Goal: Task Accomplishment & Management: Use online tool/utility

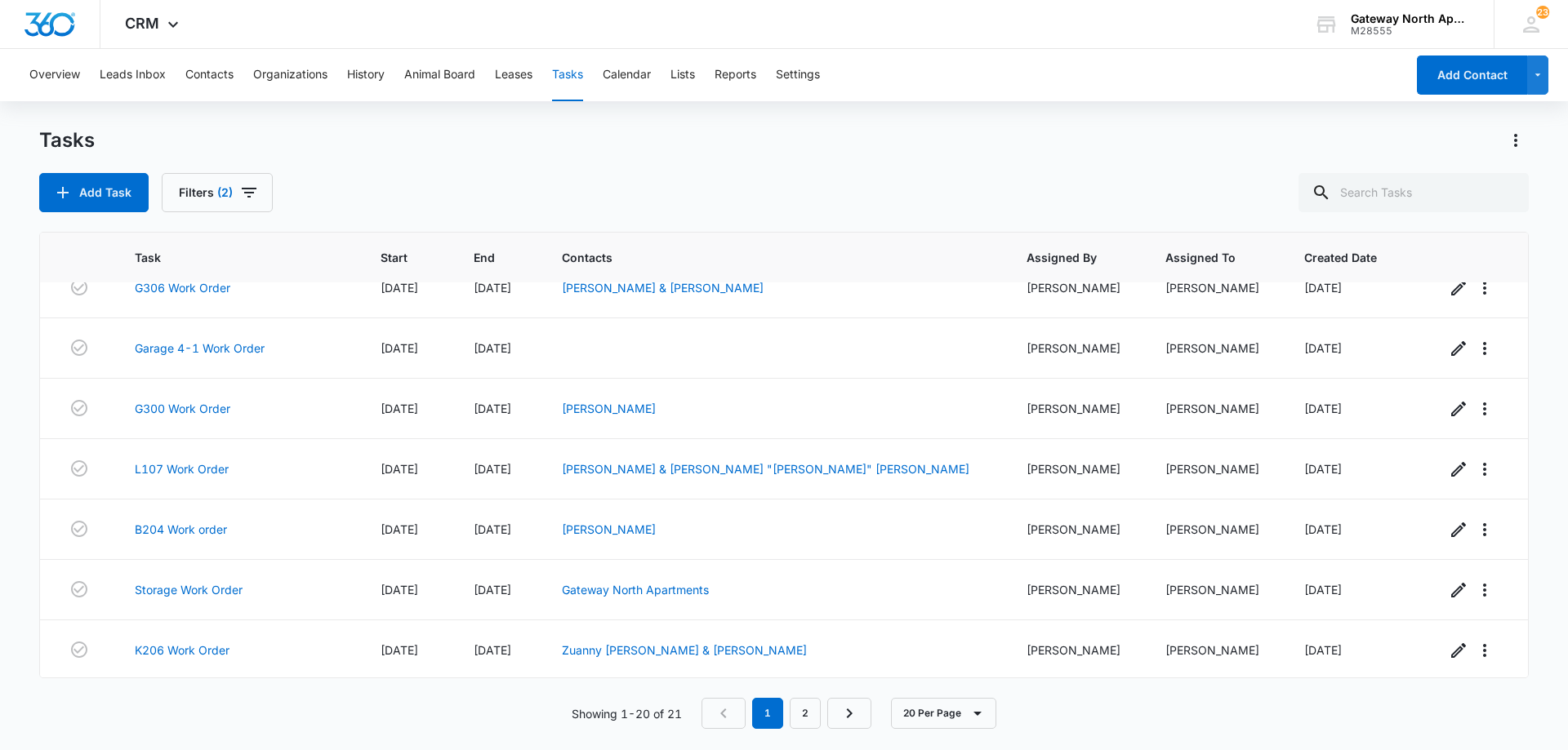
scroll to position [813, 0]
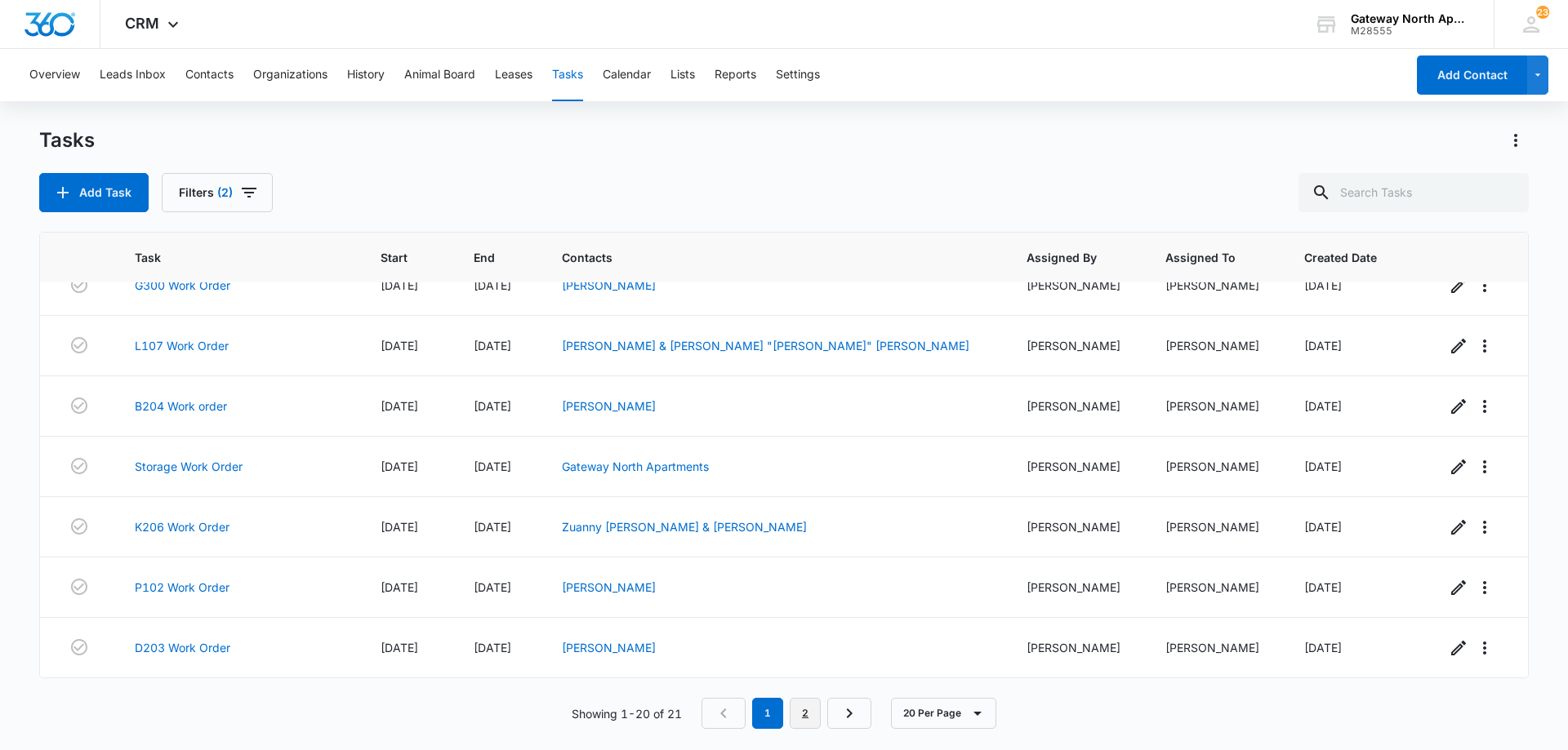
click at [818, 717] on link "2" at bounding box center [804, 713] width 31 height 31
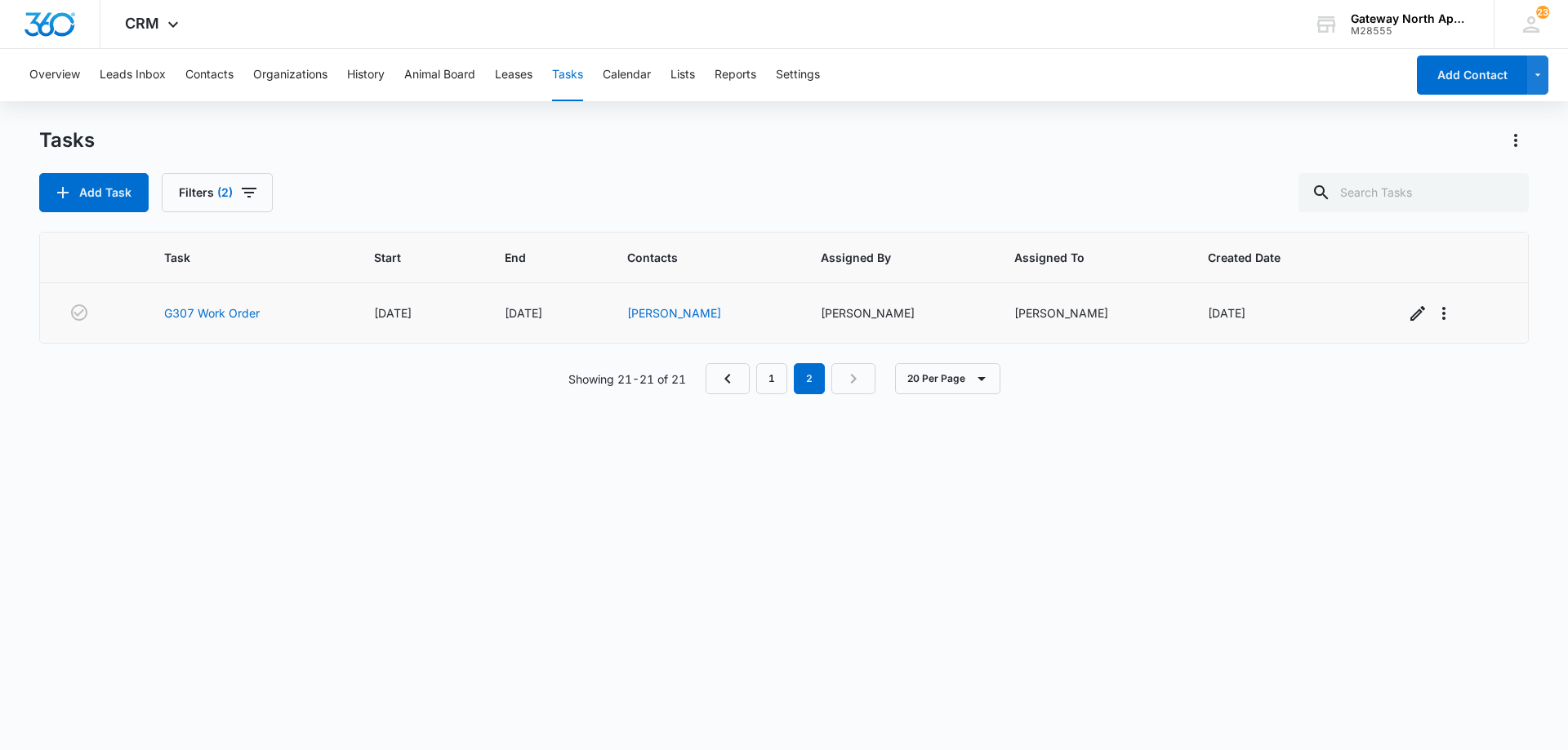
scroll to position [0, 0]
click at [242, 316] on link "G307 Work Order" at bounding box center [211, 313] width 96 height 17
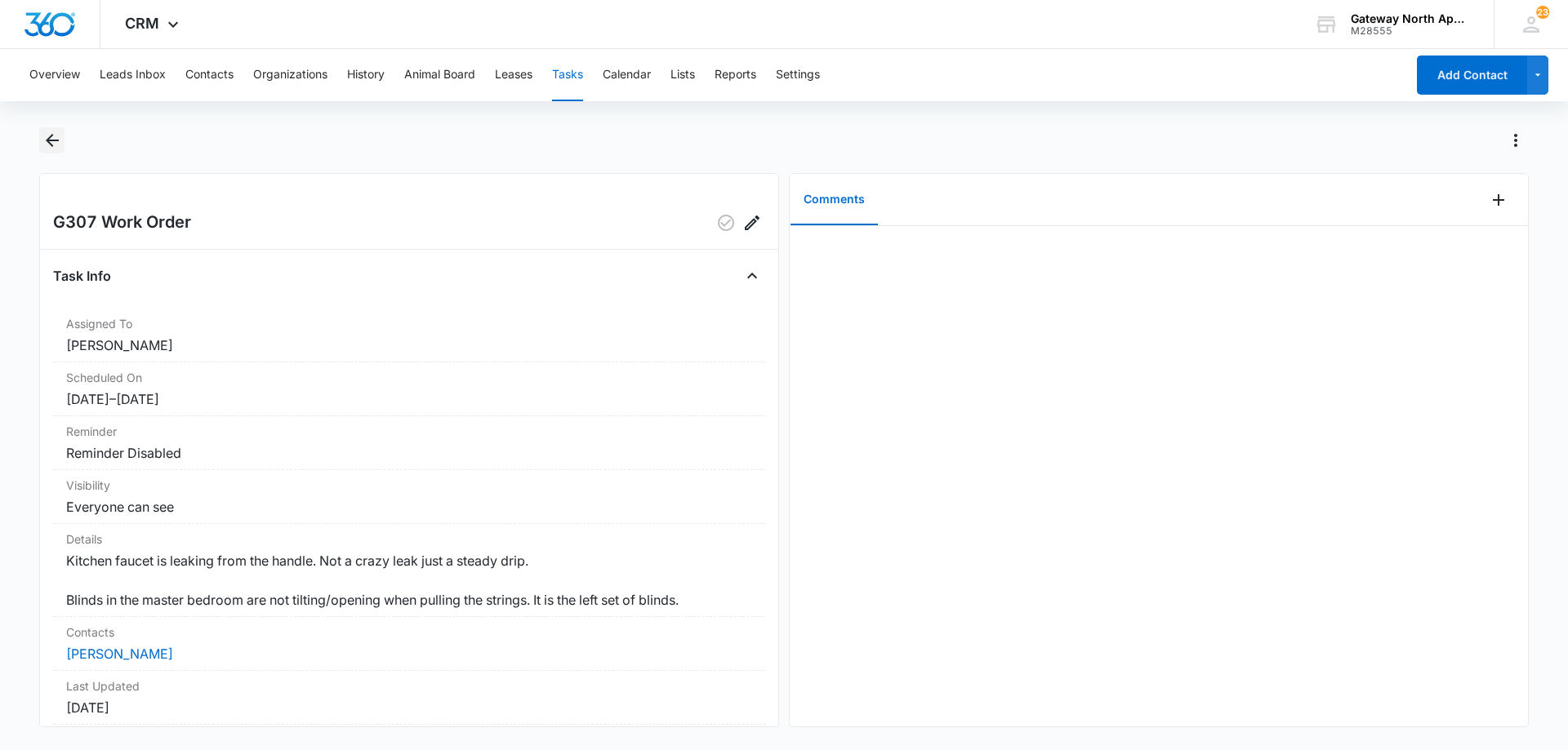
click at [52, 143] on icon "Back" at bounding box center [52, 140] width 20 height 20
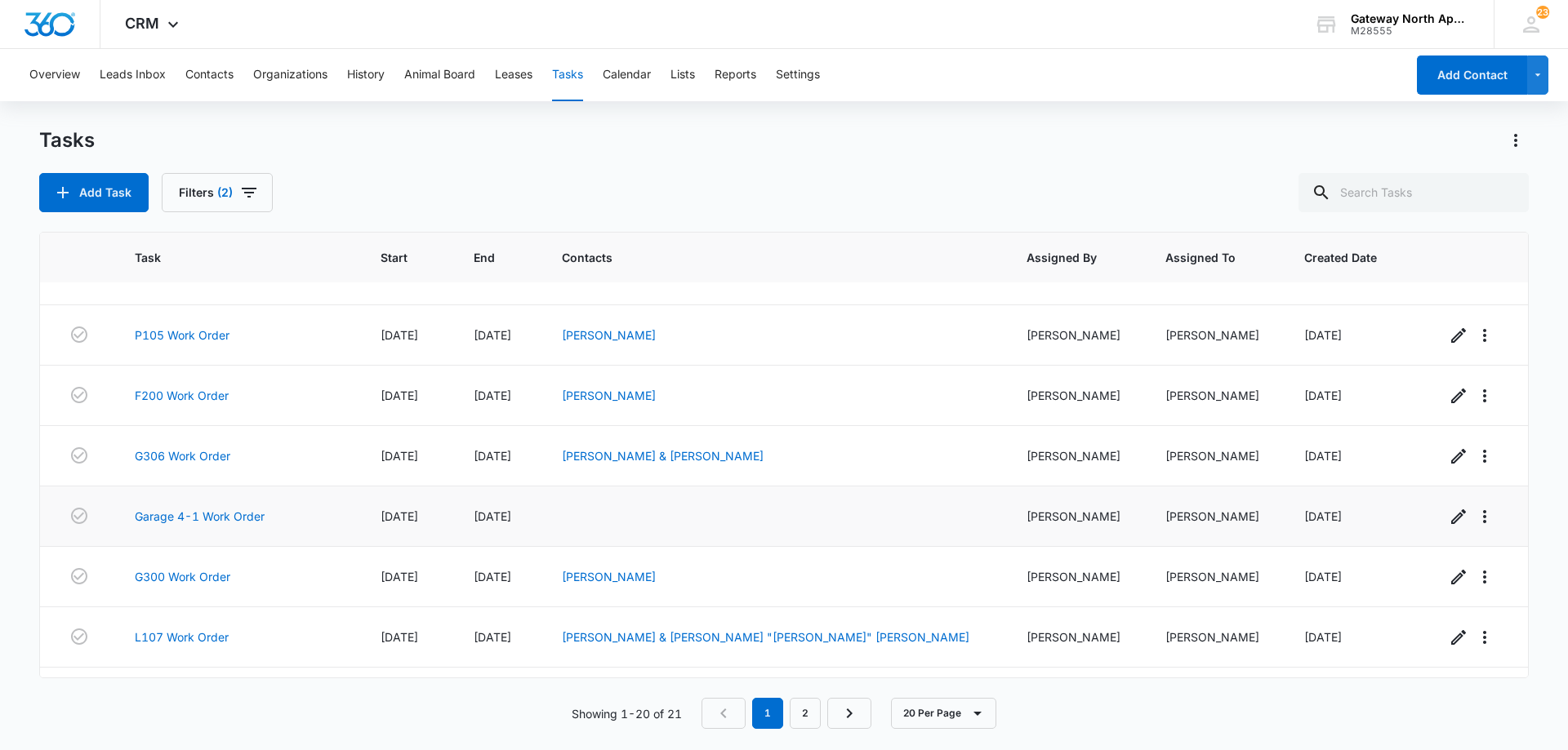
scroll to position [813, 0]
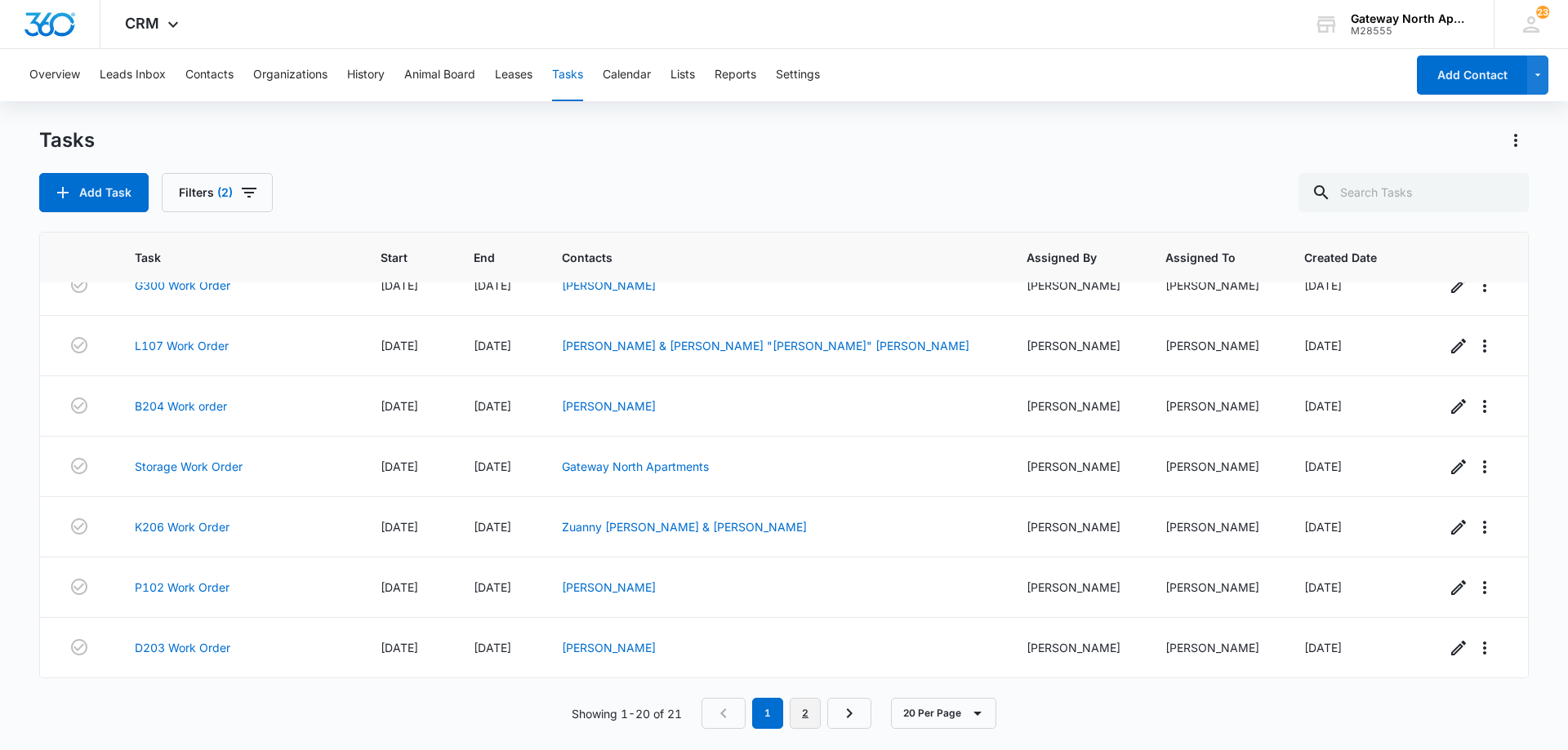
click at [806, 708] on link "2" at bounding box center [804, 713] width 31 height 31
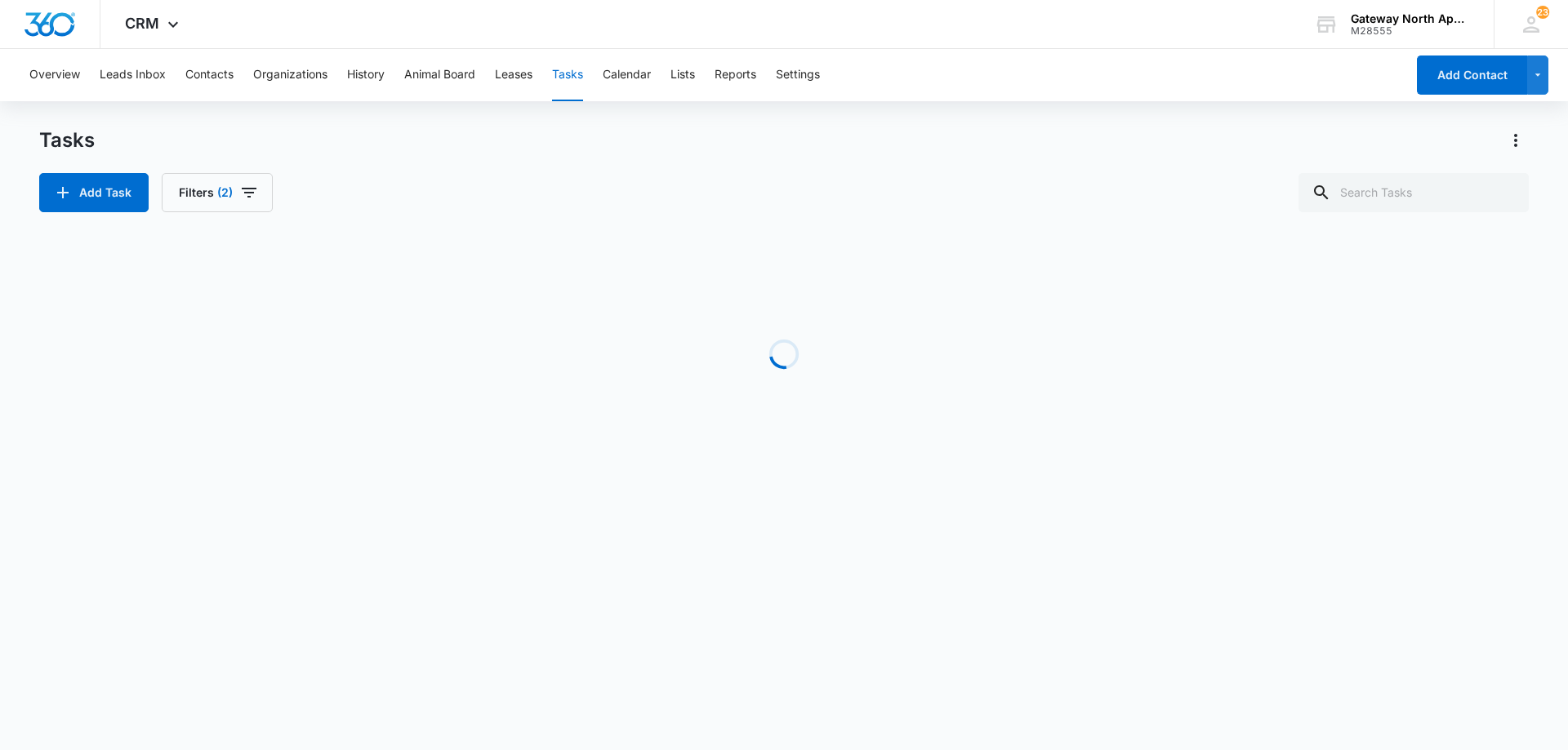
scroll to position [0, 0]
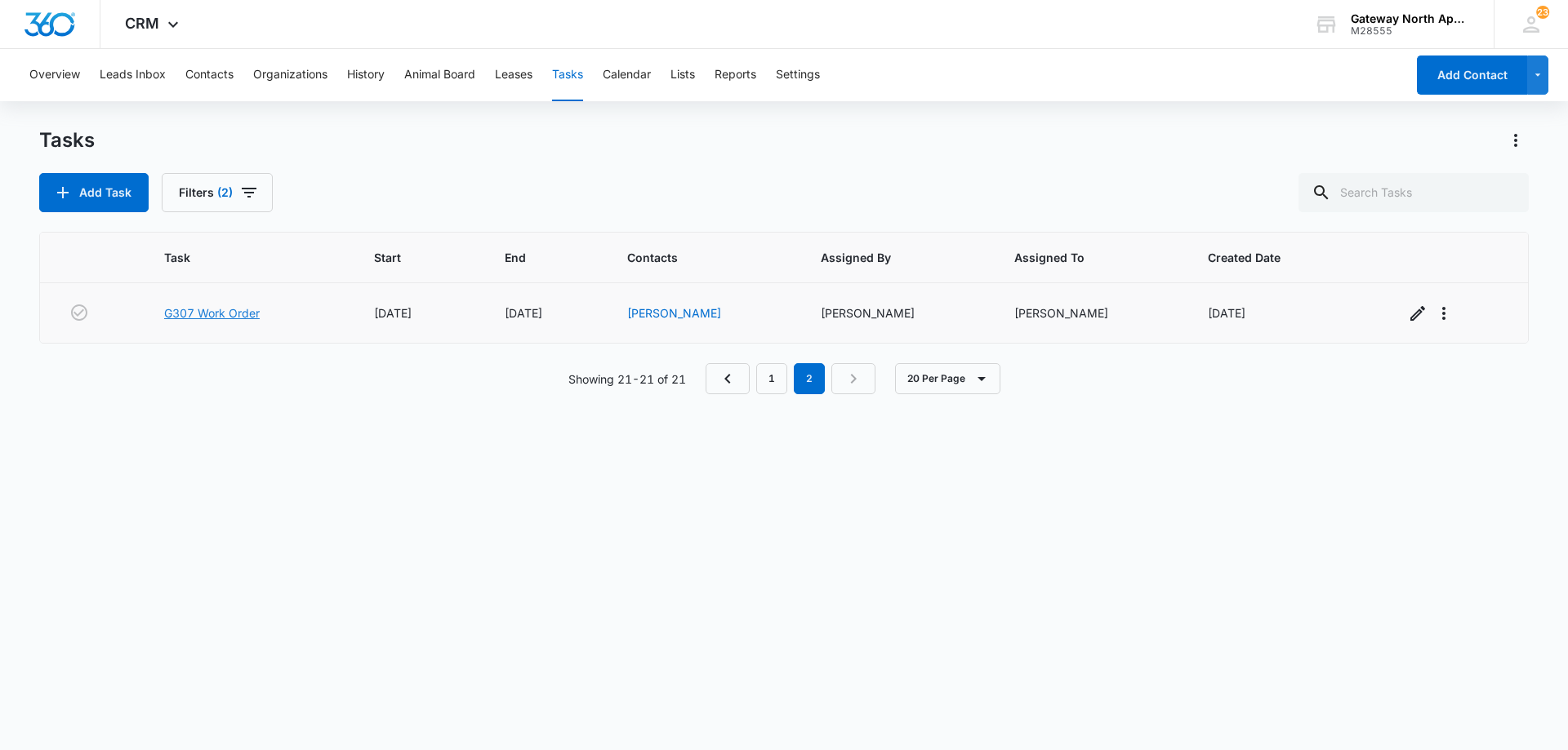
click at [230, 315] on link "G307 Work Order" at bounding box center [211, 313] width 96 height 17
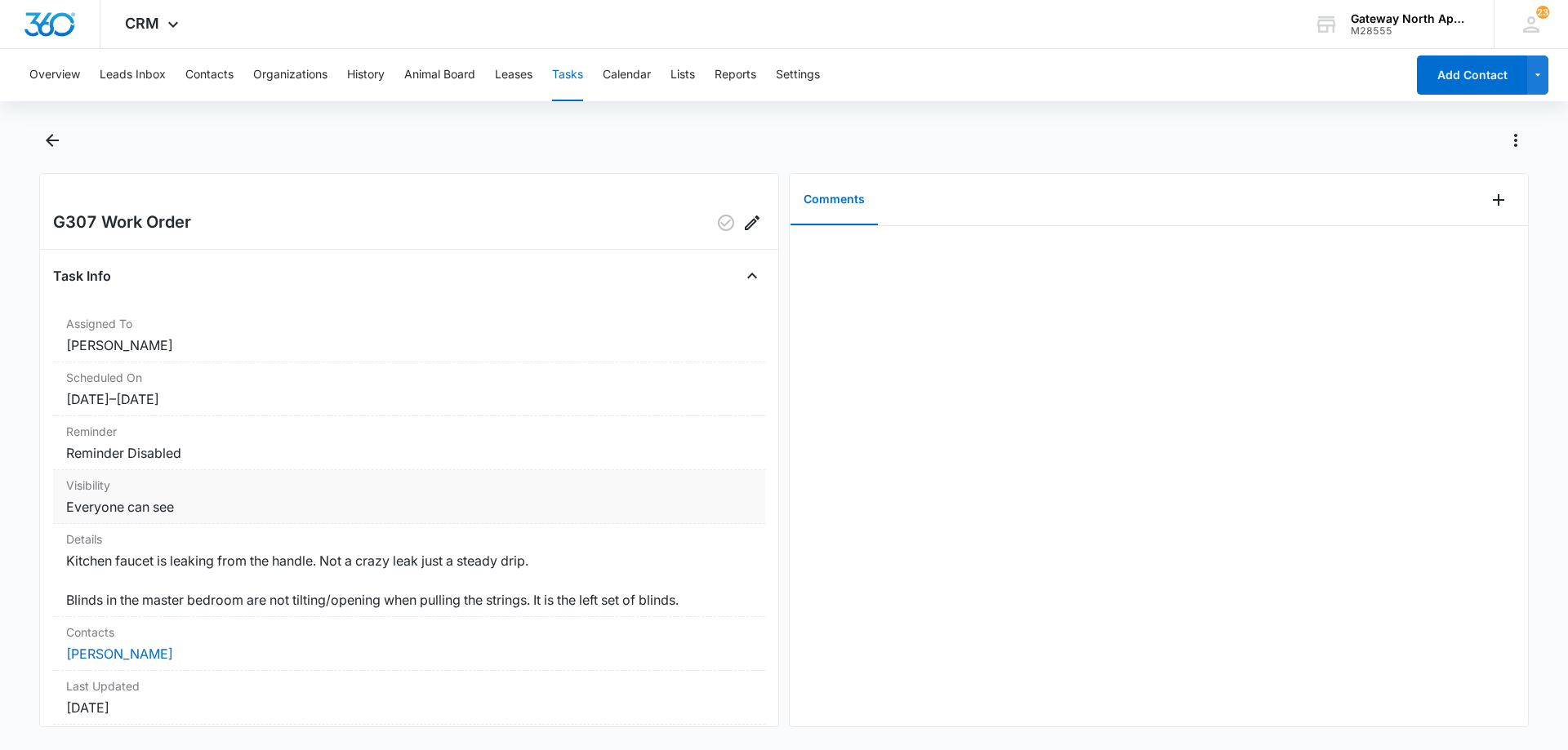
click at [392, 506] on dd "Everyone can see" at bounding box center [409, 506] width 686 height 20
click at [50, 143] on icon "Back" at bounding box center [52, 141] width 13 height 13
